Goal: Task Accomplishment & Management: Manage account settings

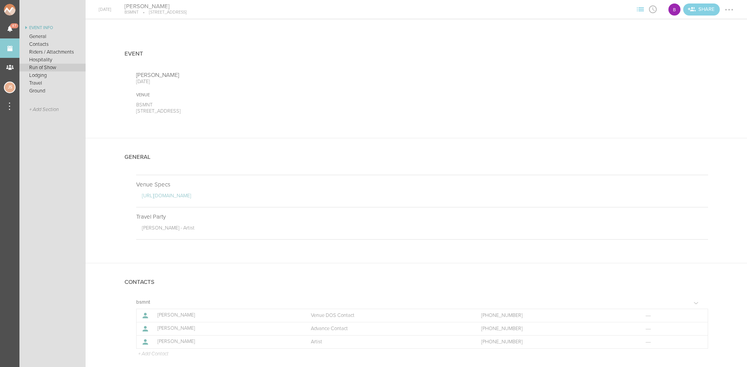
scroll to position [309, 0]
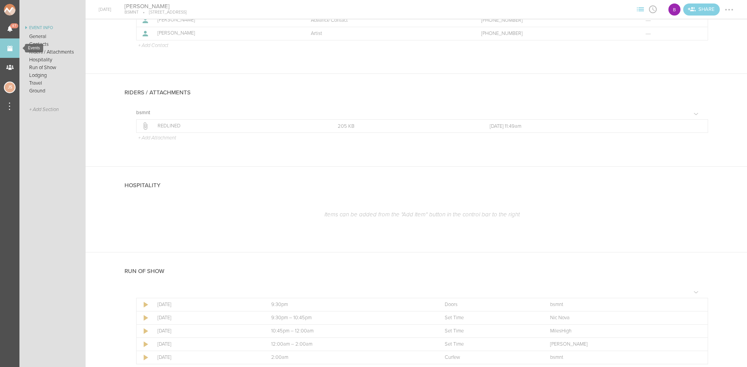
click at [15, 52] on link "Events" at bounding box center [9, 47] width 19 height 19
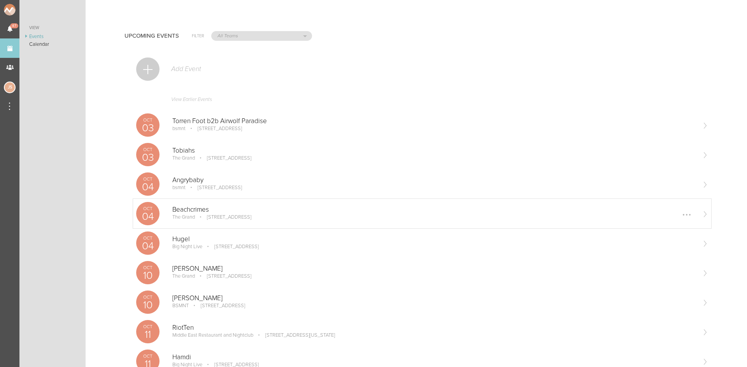
click at [242, 212] on p "Beachcrimes" at bounding box center [433, 210] width 523 height 8
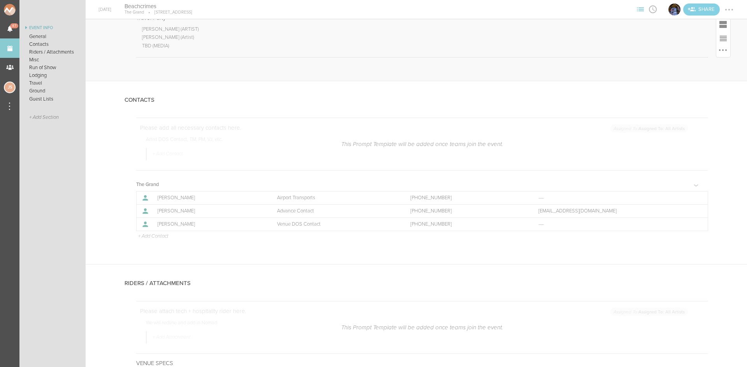
scroll to position [389, 0]
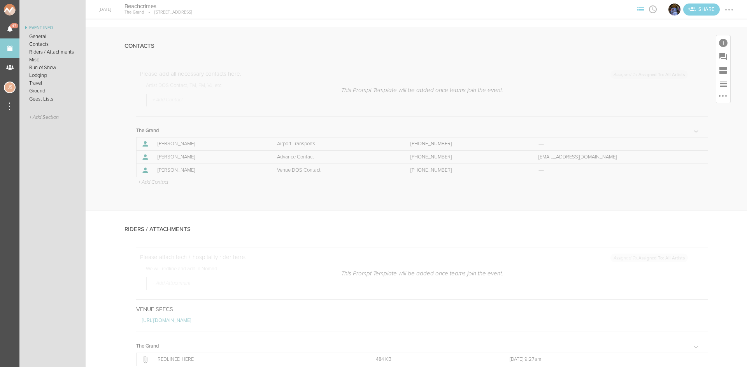
click at [149, 183] on p "+ Add Contact" at bounding box center [152, 183] width 31 height 6
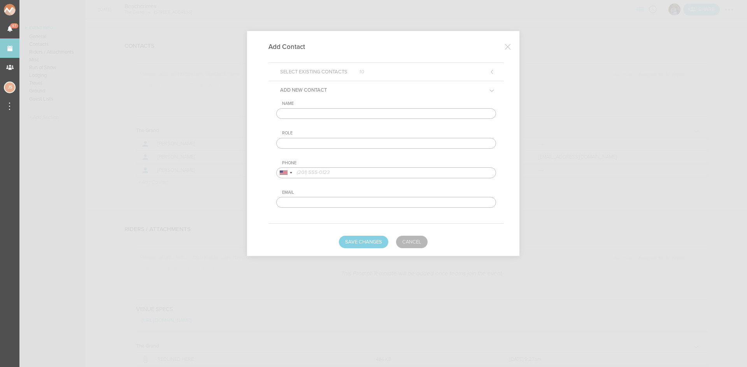
click at [340, 114] on input "text" at bounding box center [386, 113] width 220 height 11
type input "Ryan McMahon"
type input "Artist DOS Contact"
click at [333, 171] on input "tel" at bounding box center [386, 173] width 220 height 11
paste input "310) 383-3565"
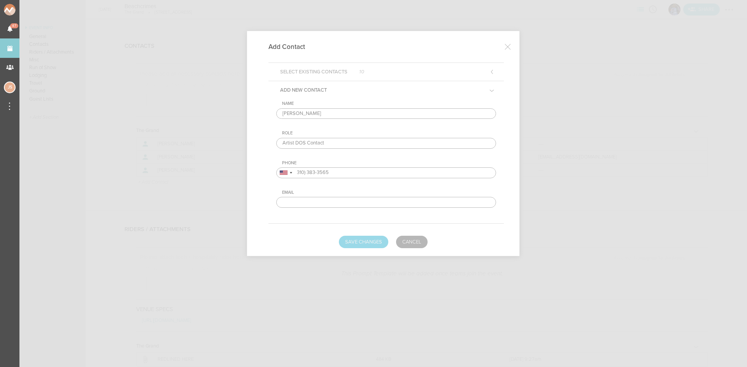
type input "310) 383-3565"
click at [358, 244] on button "Save Changes" at bounding box center [363, 242] width 49 height 12
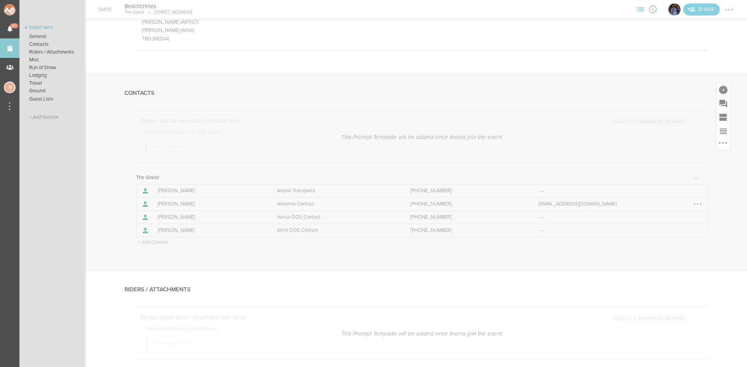
scroll to position [272, 0]
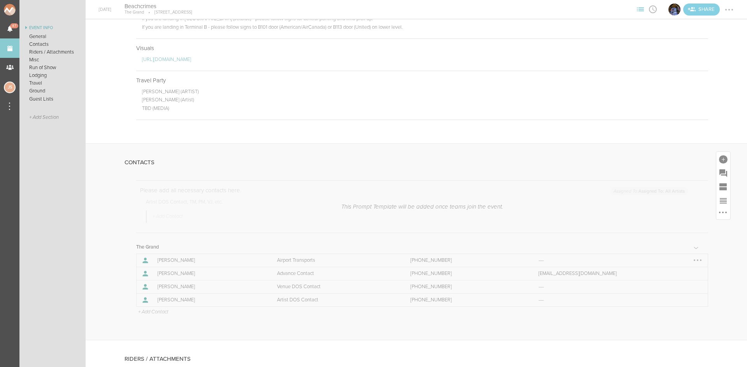
click at [691, 264] on div at bounding box center [697, 260] width 12 height 12
click at [679, 274] on link "Remove" at bounding box center [673, 276] width 60 height 14
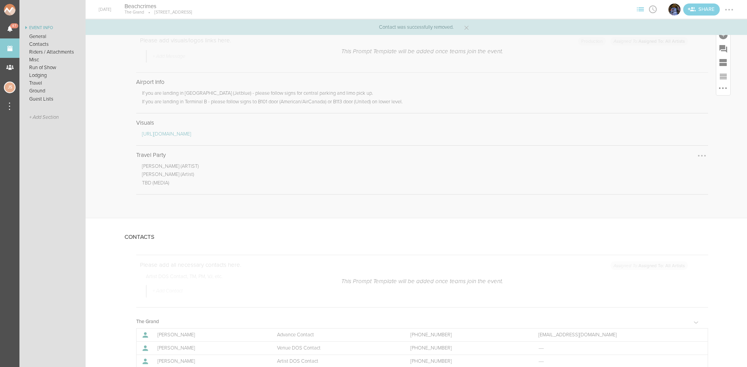
scroll to position [194, 0]
click at [695, 84] on div at bounding box center [701, 86] width 12 height 12
drag, startPoint x: 690, startPoint y: 106, endPoint x: 413, endPoint y: 38, distance: 285.4
click at [689, 106] on link "Remove Note" at bounding box center [678, 101] width 60 height 14
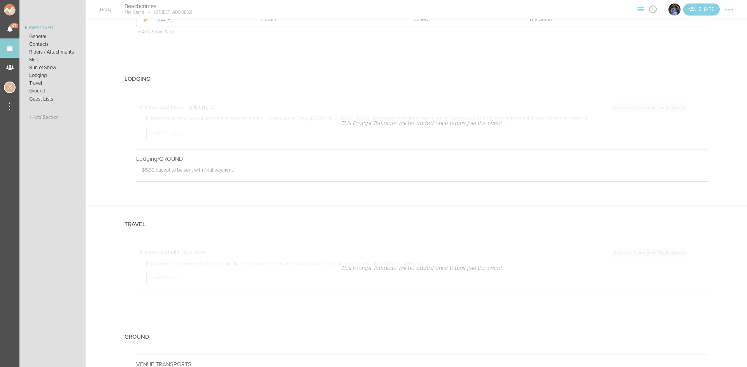
scroll to position [1128, 0]
click at [729, 13] on div at bounding box center [728, 9] width 12 height 12
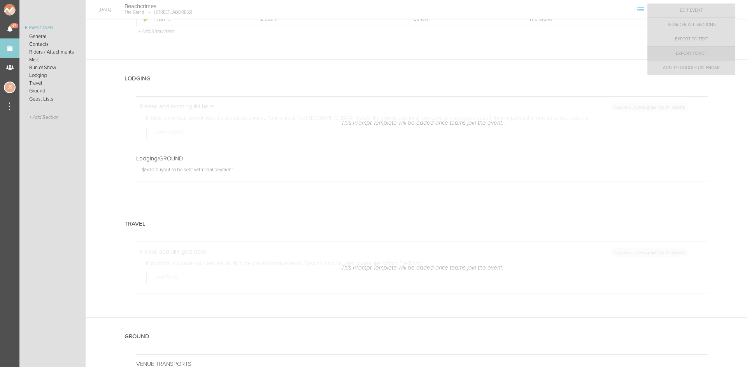
click at [715, 50] on link "Export to PDF" at bounding box center [691, 54] width 88 height 14
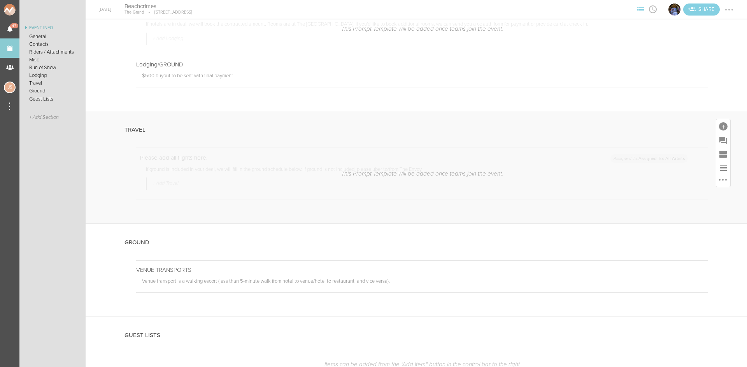
scroll to position [1272, 0]
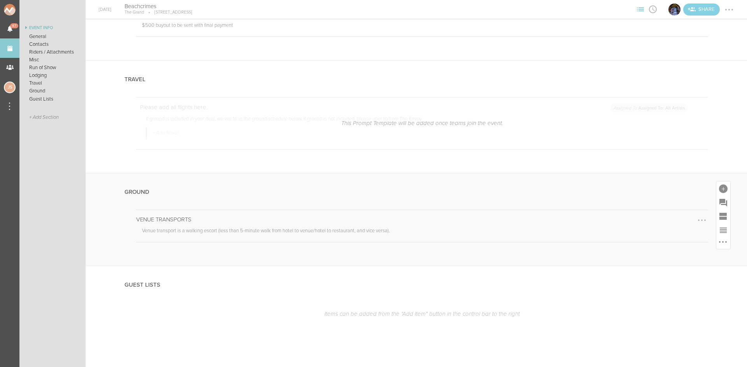
click at [695, 218] on div at bounding box center [701, 220] width 12 height 12
click at [677, 223] on link "Edit Note" at bounding box center [678, 221] width 60 height 14
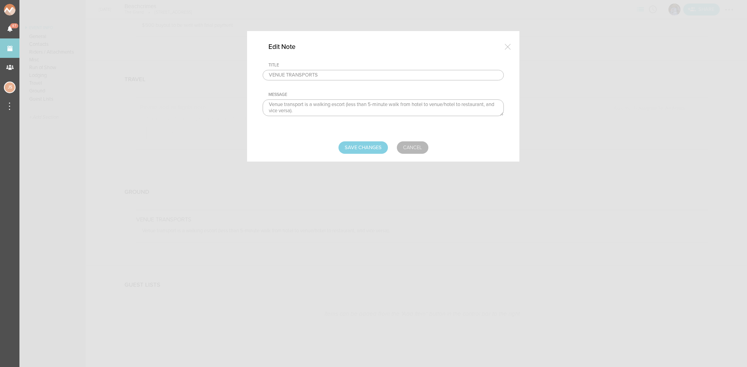
drag, startPoint x: 430, startPoint y: 105, endPoint x: 415, endPoint y: 107, distance: 14.8
click at [415, 107] on textarea "Venue transport is a walking escort (less than 5-minute walk from hotel to venu…" at bounding box center [382, 108] width 241 height 17
drag, startPoint x: 440, startPoint y: 105, endPoint x: 427, endPoint y: 103, distance: 13.7
click at [427, 103] on textarea "Venue transport is a walking escort (less than 5-minute walk from hotel to venu…" at bounding box center [382, 108] width 241 height 17
type textarea "Venue transport is a walking escort (less than 5-minute walk from venue to rest…"
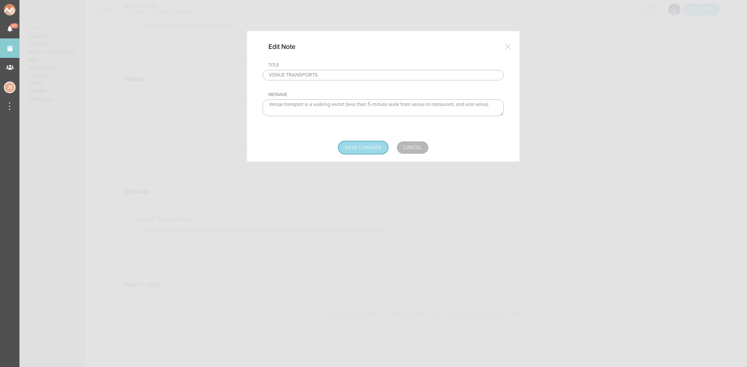
click at [383, 144] on input "Save Changes" at bounding box center [362, 148] width 49 height 12
type input "Saving..."
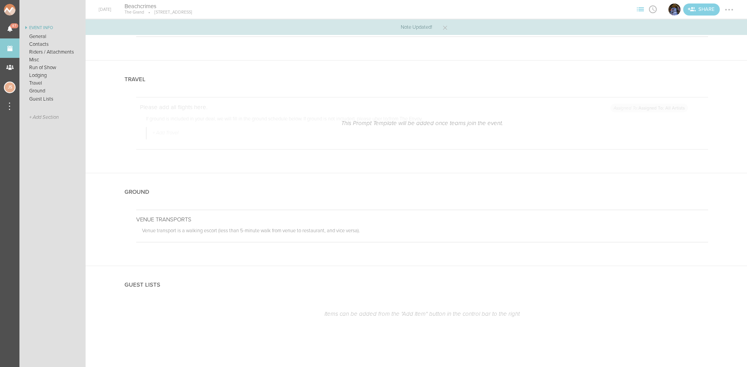
click at [725, 10] on div at bounding box center [728, 9] width 12 height 12
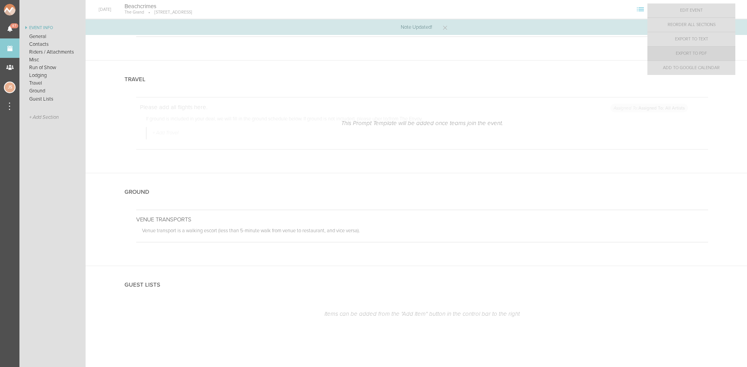
click at [713, 54] on link "Export to PDF" at bounding box center [691, 54] width 88 height 14
